Goal: Transaction & Acquisition: Purchase product/service

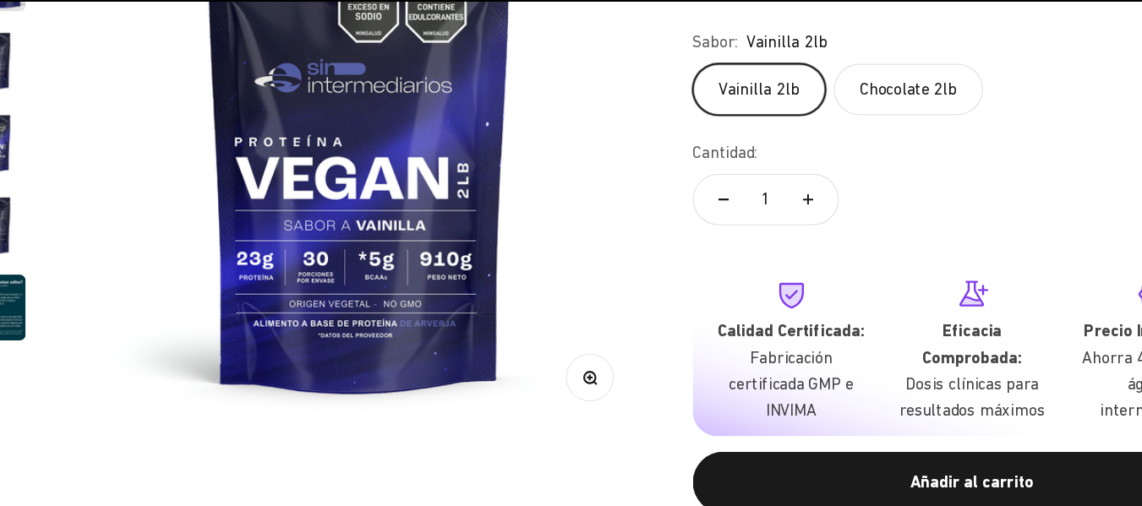
click at [562, 232] on img at bounding box center [368, 170] width 467 height 467
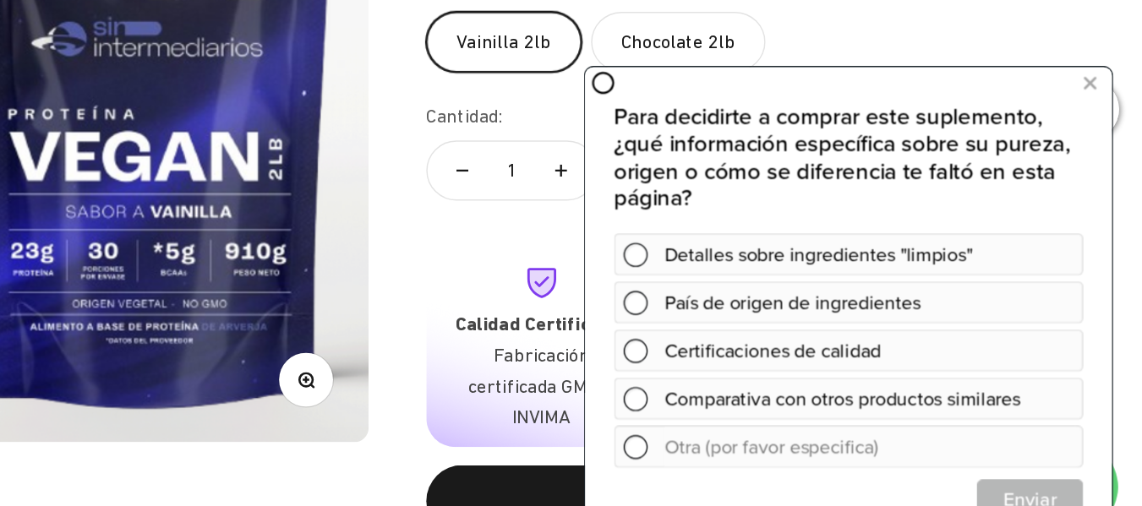
scroll to position [260, 0]
click at [941, 76] on icon at bounding box center [940, 78] width 9 height 22
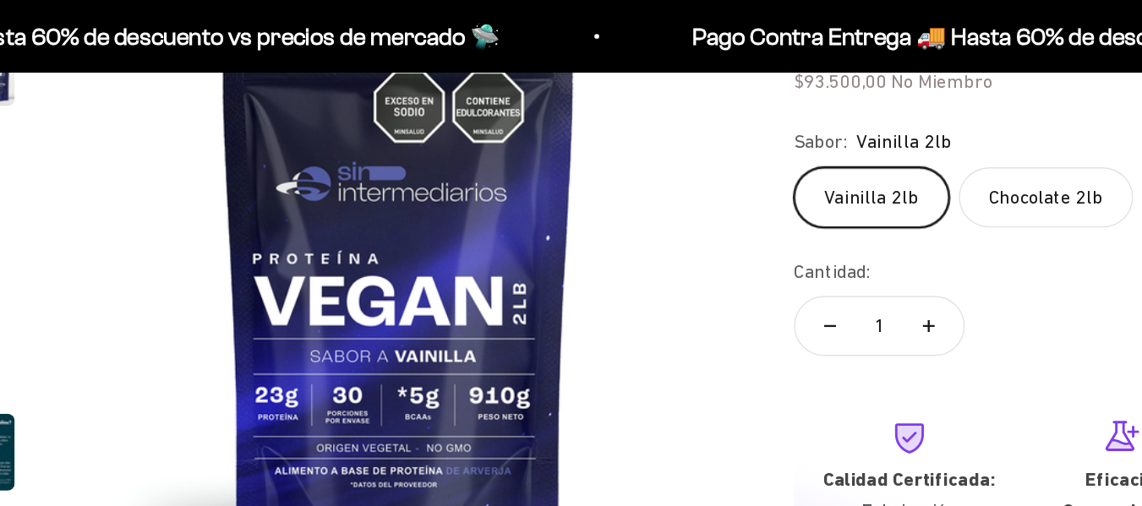
scroll to position [0, 0]
